Goal: Task Accomplishment & Management: Complete application form

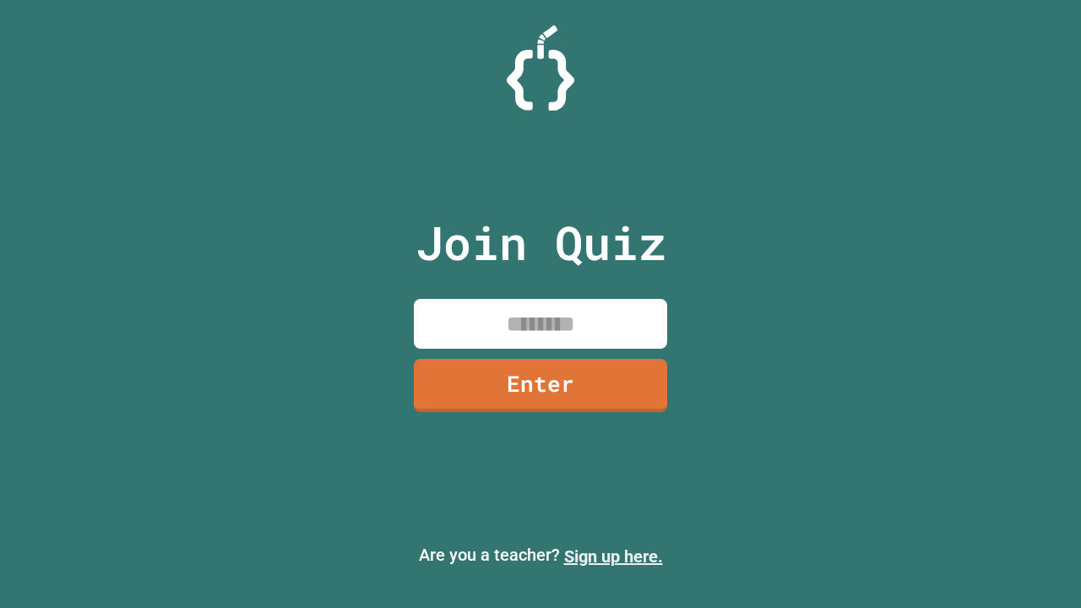
click at [613, 556] on link "Sign up here." at bounding box center [613, 556] width 99 height 20
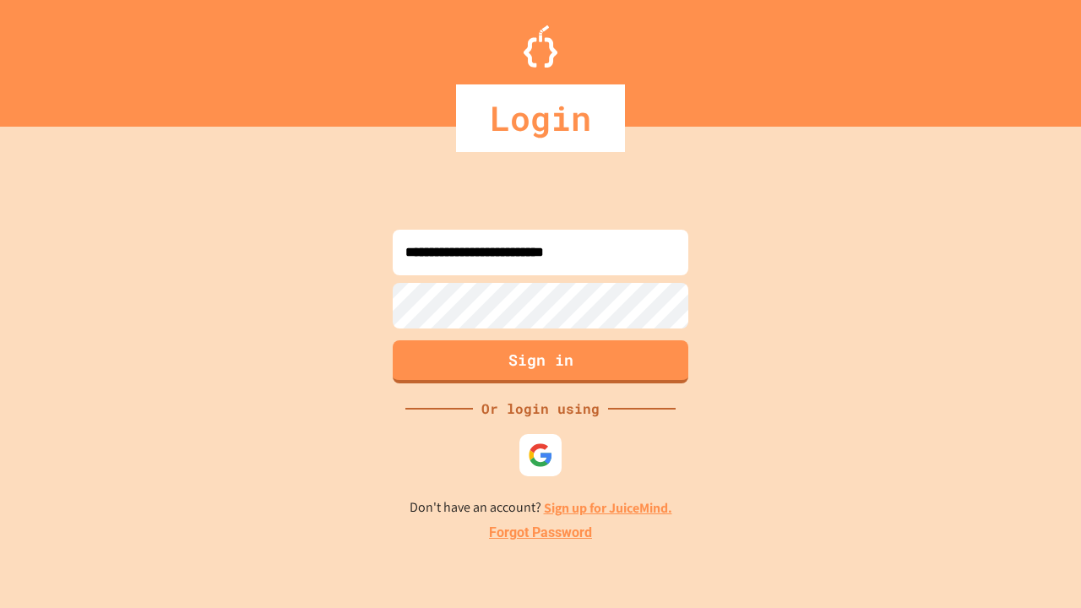
type input "**********"
